Goal: Navigation & Orientation: Find specific page/section

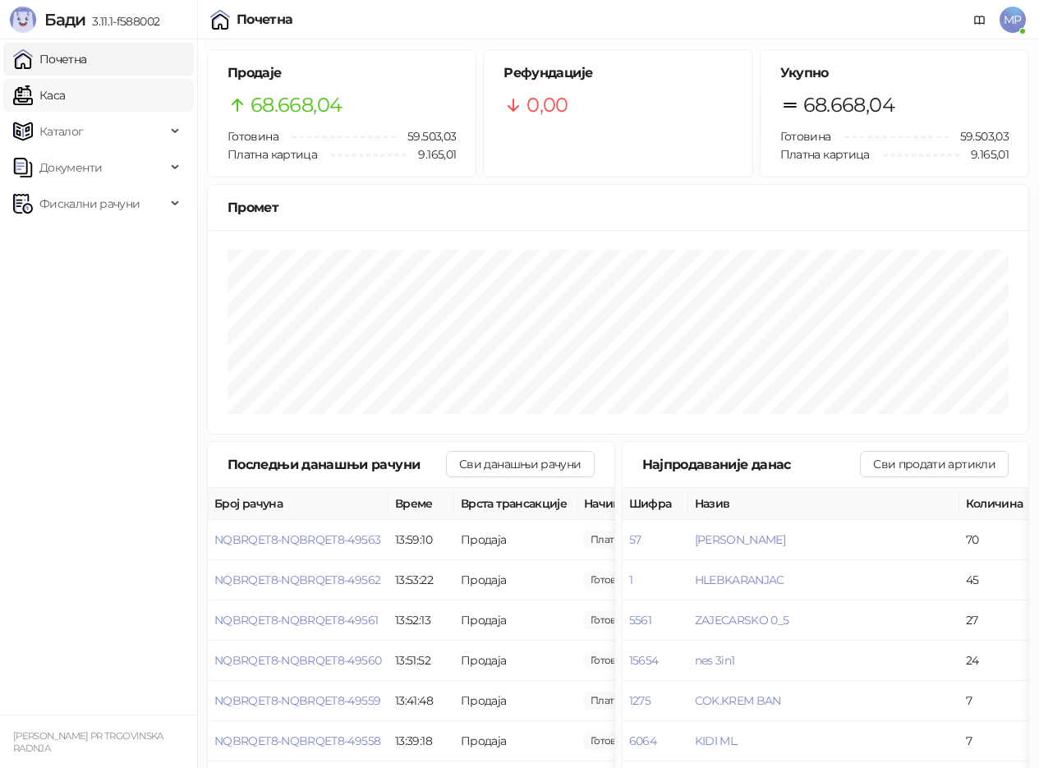
click at [65, 91] on link "Каса" at bounding box center [39, 95] width 52 height 33
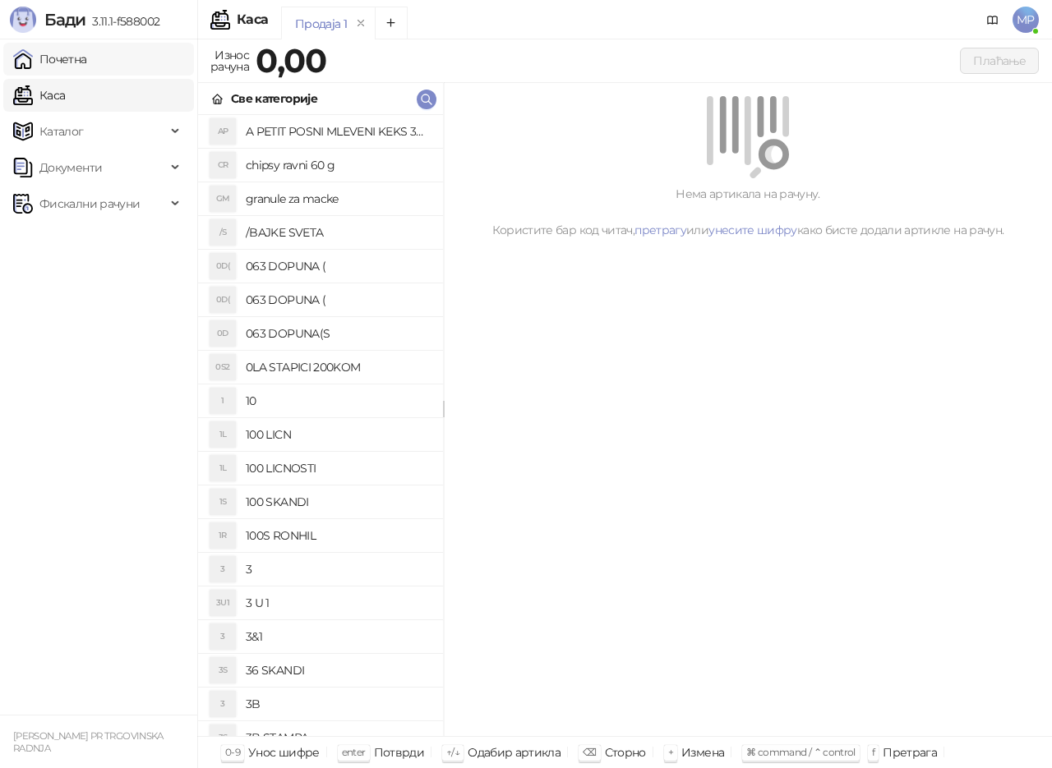
click at [71, 63] on link "Почетна" at bounding box center [50, 59] width 74 height 33
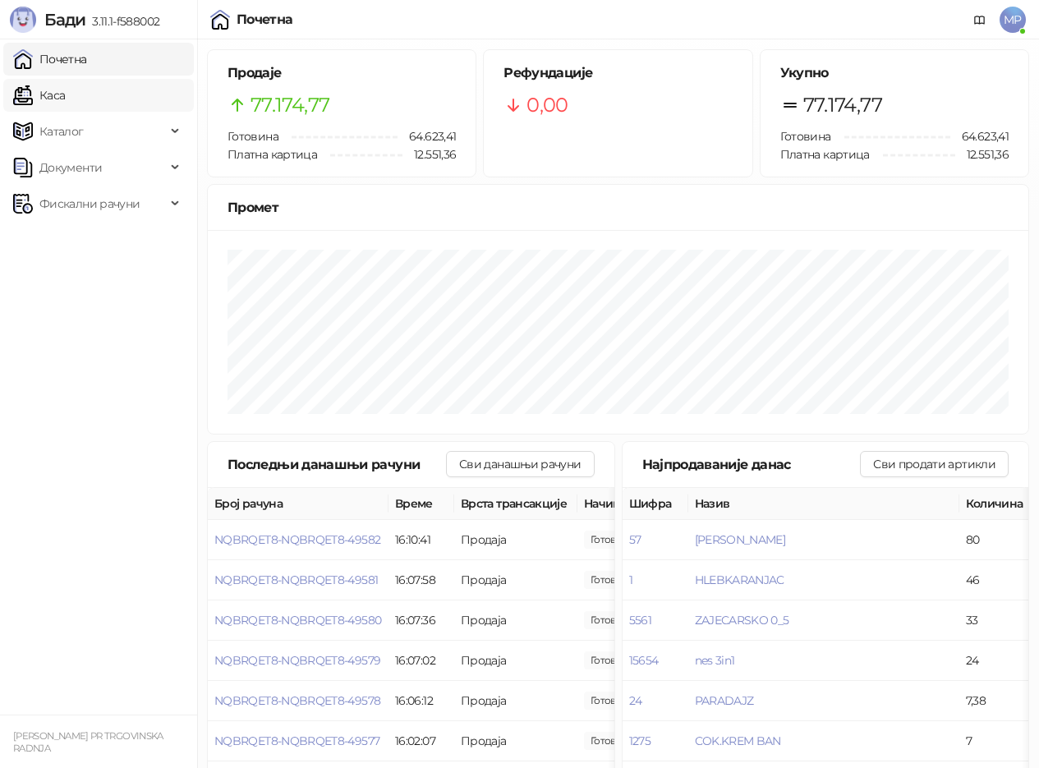
click at [65, 93] on link "Каса" at bounding box center [39, 95] width 52 height 33
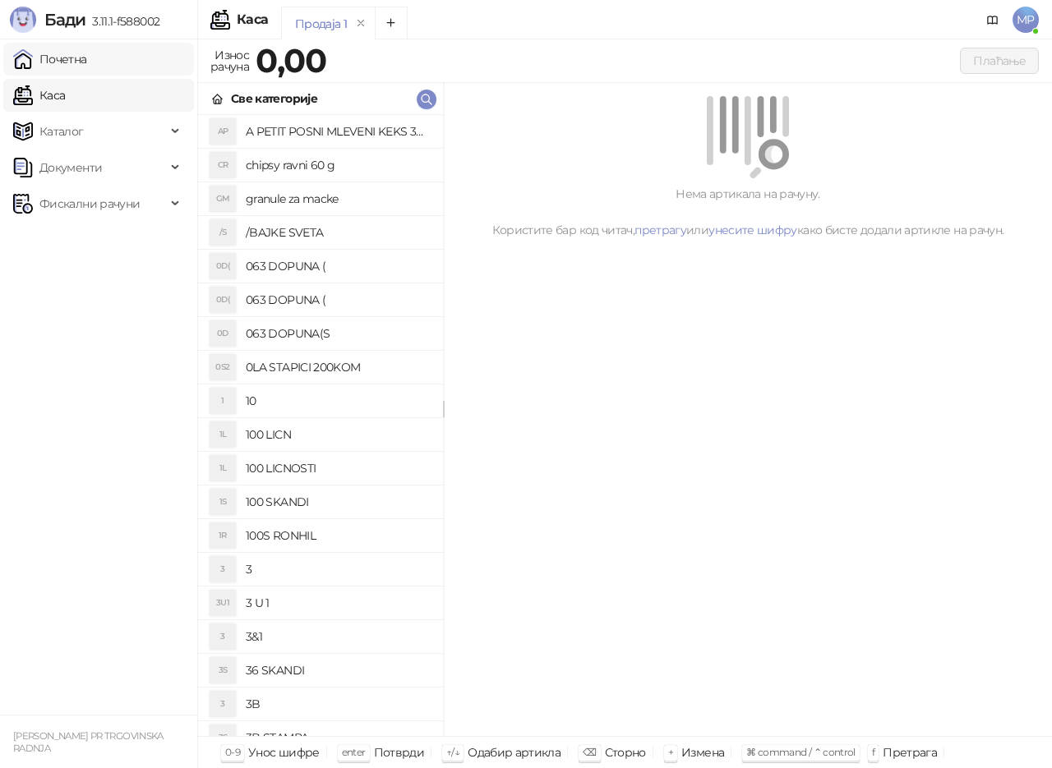
click at [87, 58] on link "Почетна" at bounding box center [50, 59] width 74 height 33
